Goal: Use online tool/utility: Utilize a website feature to perform a specific function

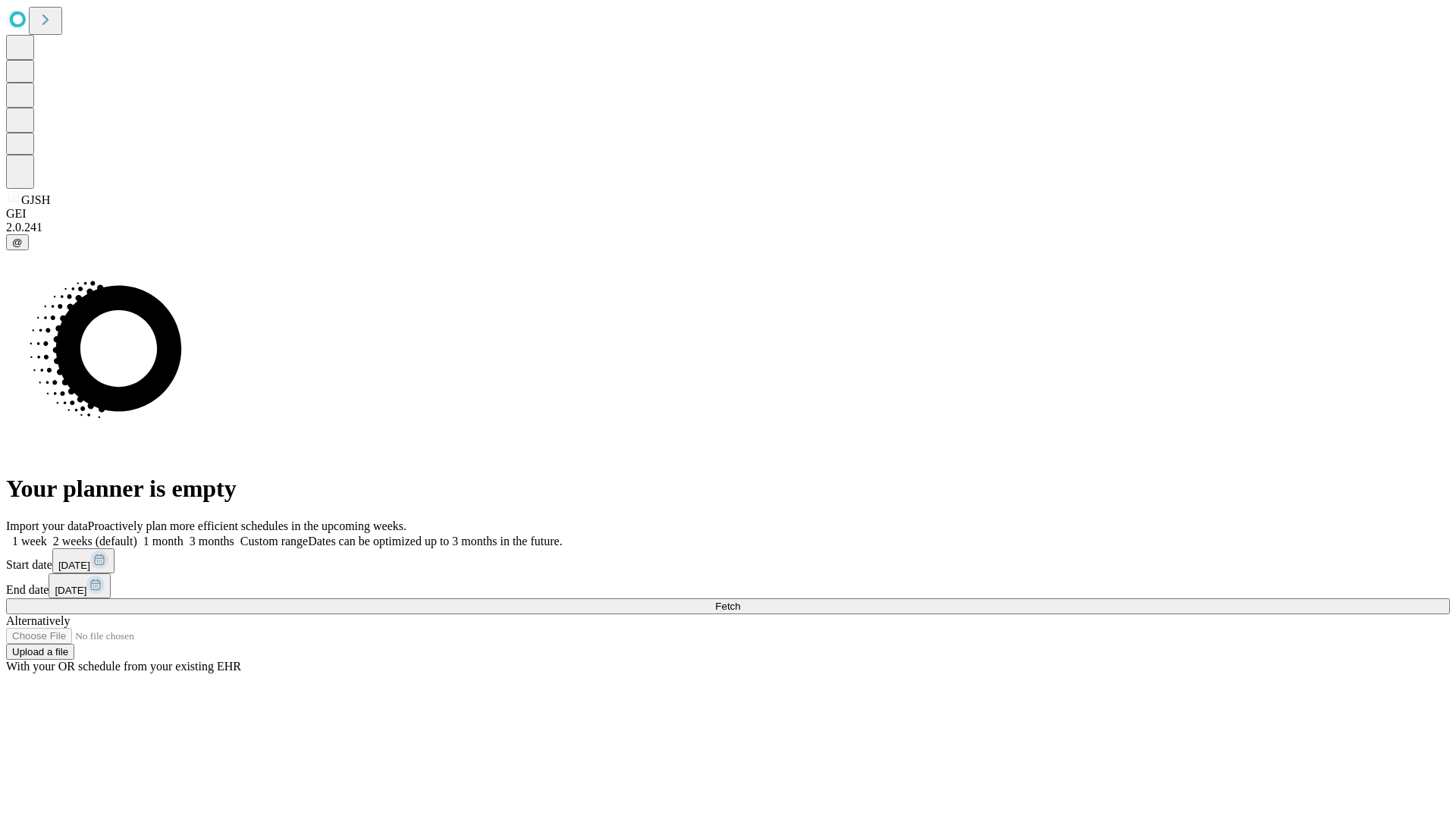
click at [740, 601] on span "Fetch" at bounding box center [728, 606] width 25 height 11
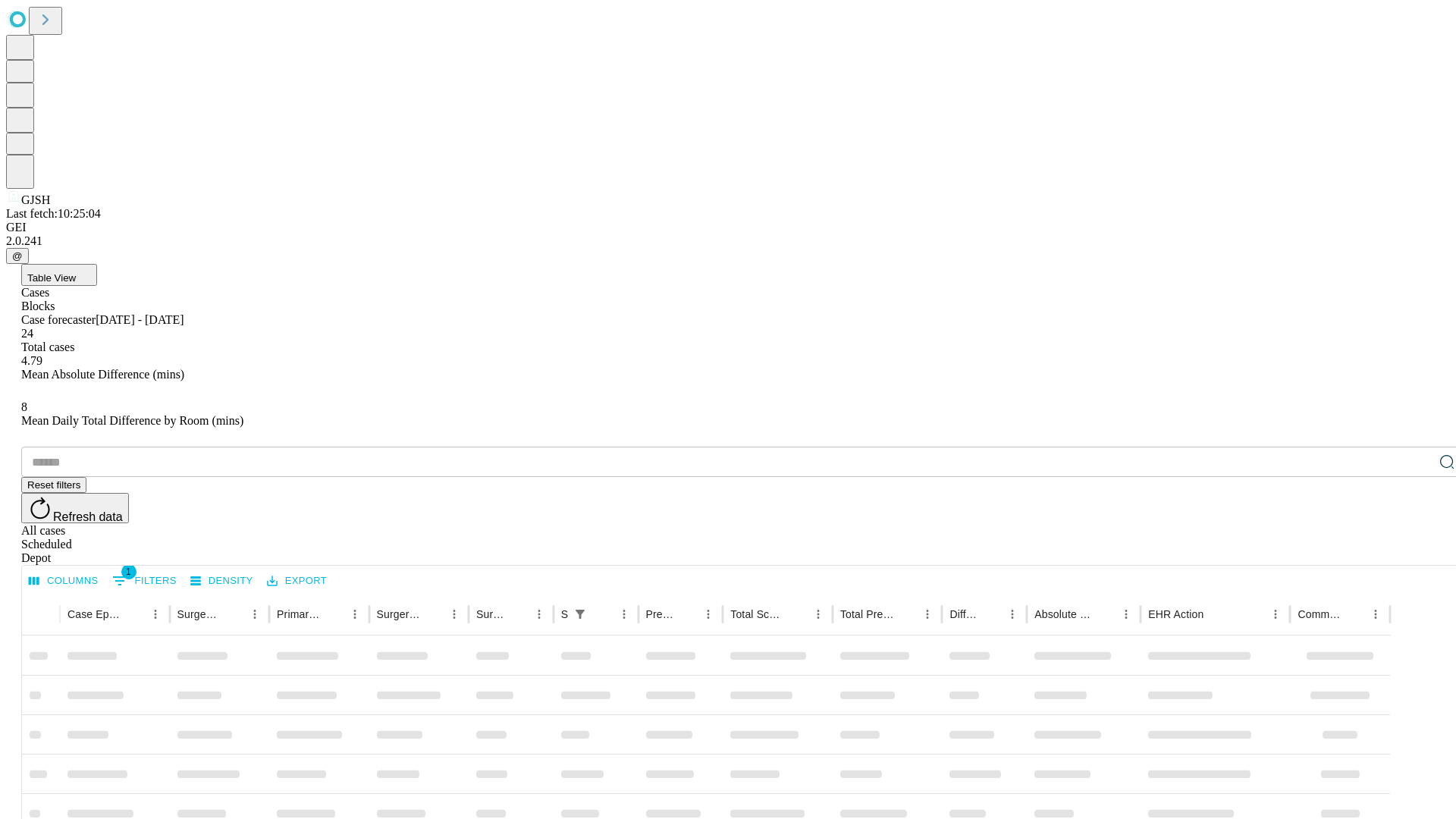
click at [76, 273] on span "Table View" at bounding box center [51, 278] width 48 height 11
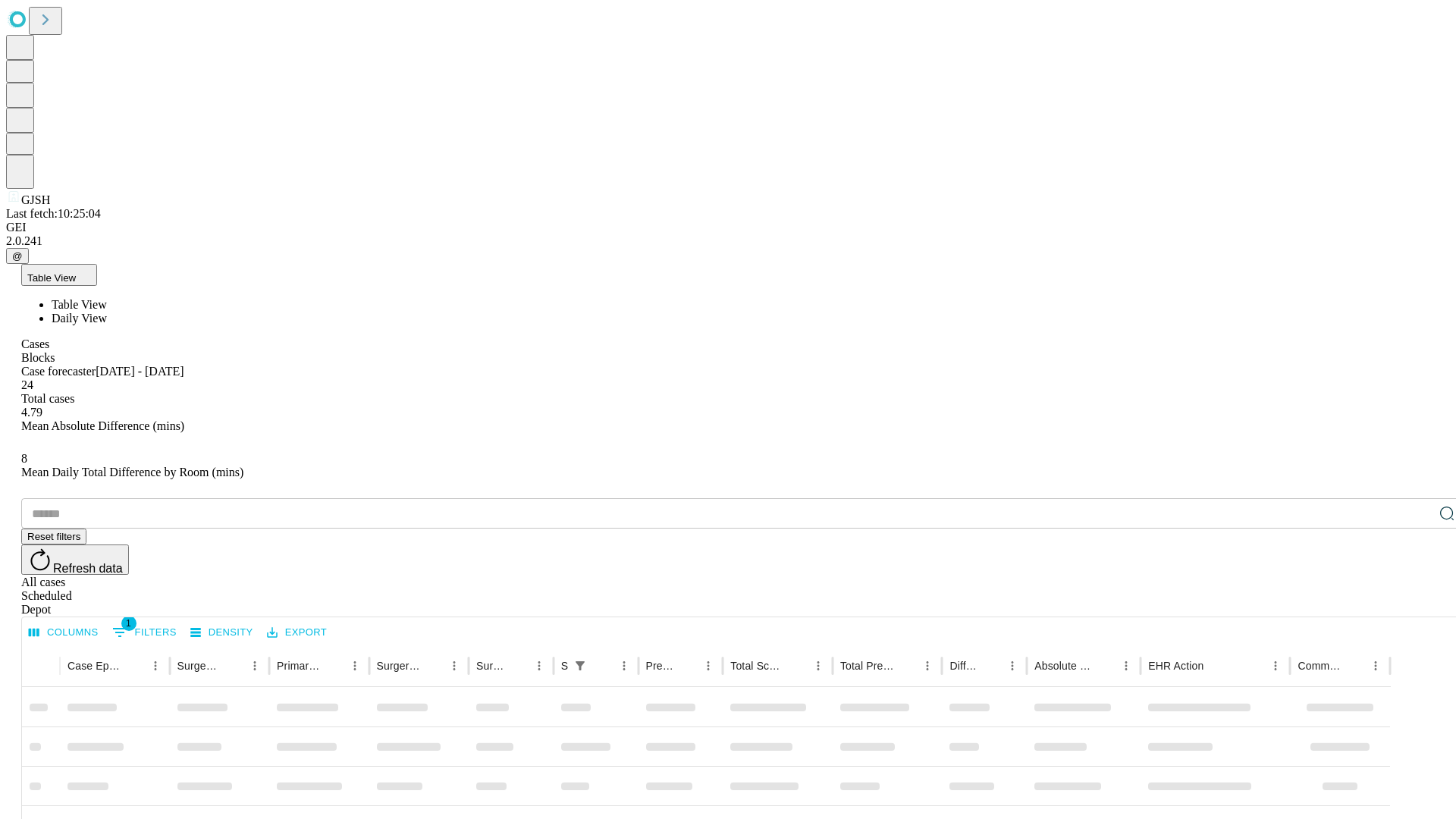
click at [107, 312] on span "Daily View" at bounding box center [79, 318] width 55 height 13
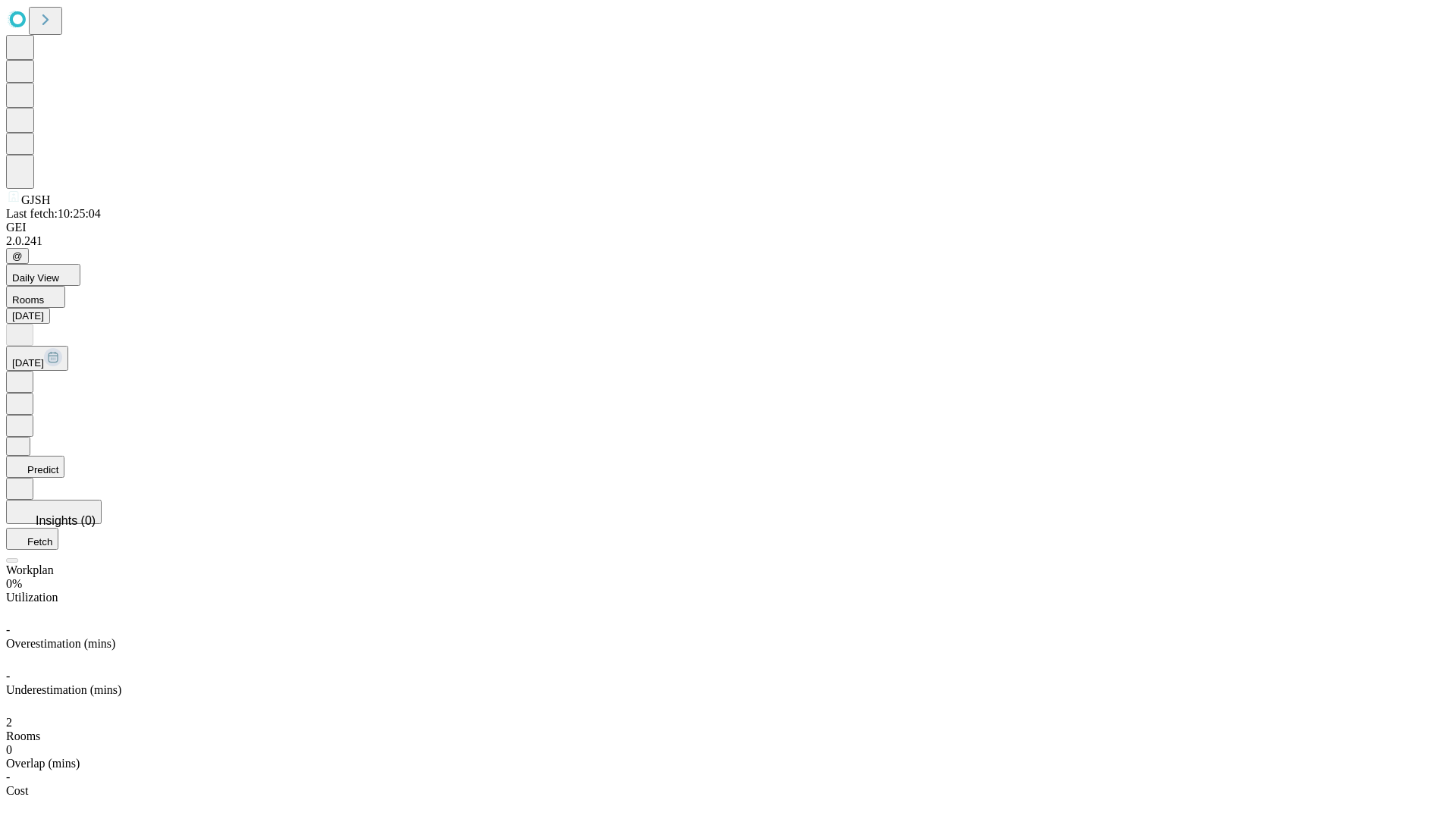
click at [65, 456] on button "Predict" at bounding box center [35, 466] width 59 height 22
